Goal: Find specific page/section: Find specific page/section

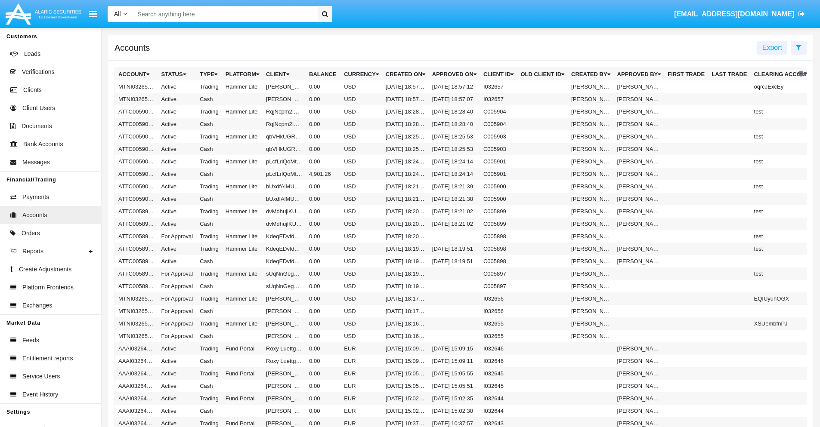
click at [772, 47] on span "Export" at bounding box center [772, 47] width 20 height 7
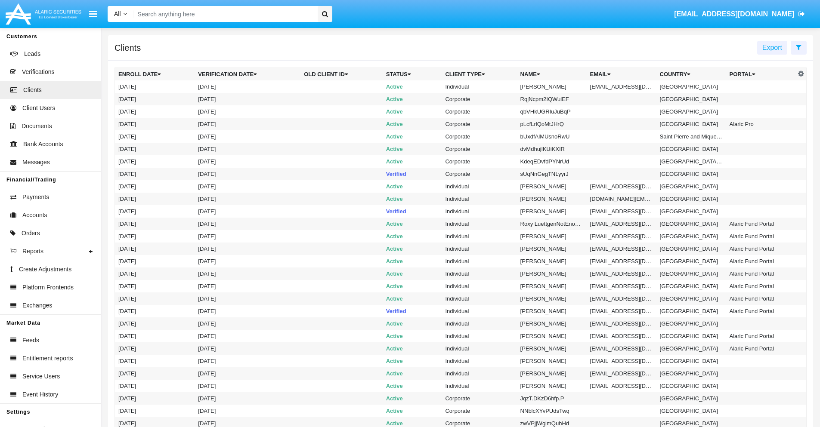
click at [772, 47] on span "Export" at bounding box center [772, 47] width 20 height 7
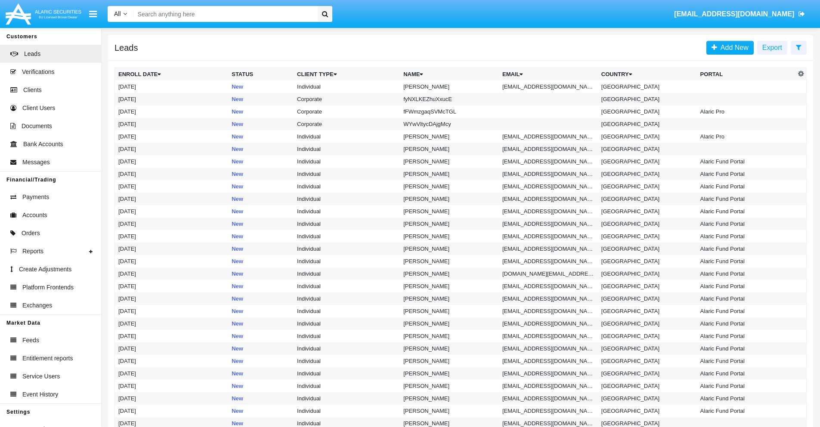
click at [772, 47] on span "Export" at bounding box center [772, 47] width 20 height 7
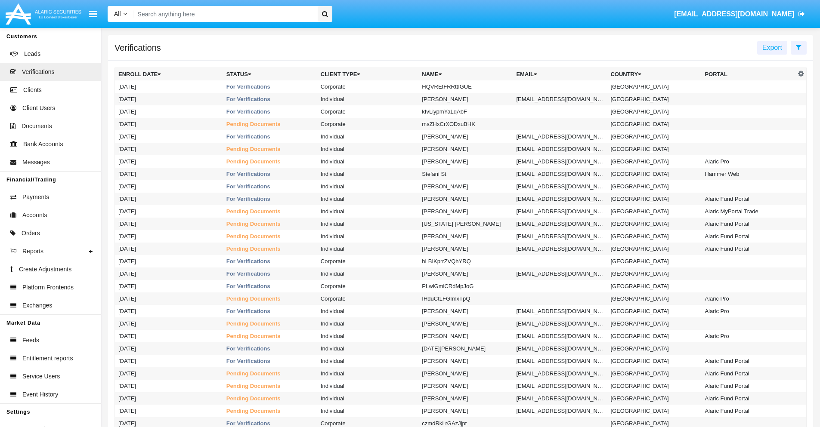
click at [772, 47] on span "Export" at bounding box center [772, 47] width 20 height 7
